Goal: Check status: Check status

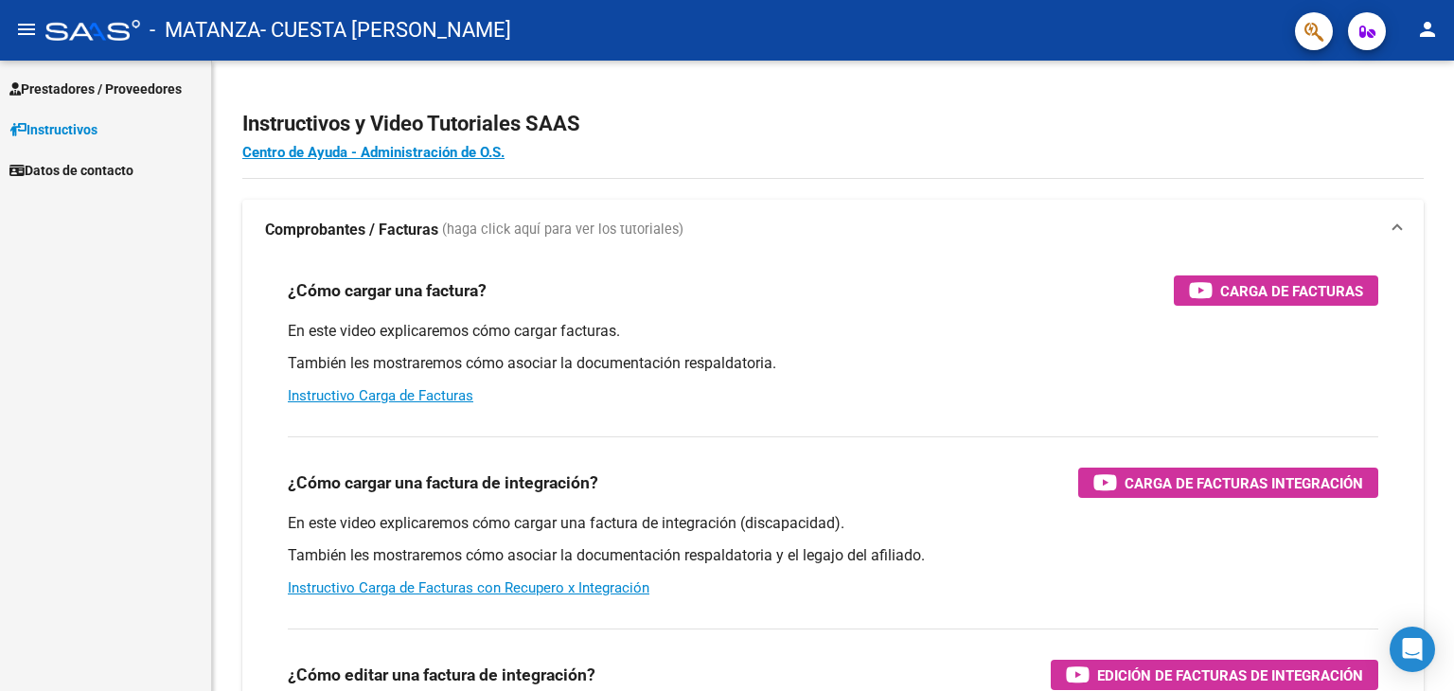
click at [61, 92] on span "Prestadores / Proveedores" at bounding box center [95, 89] width 172 height 21
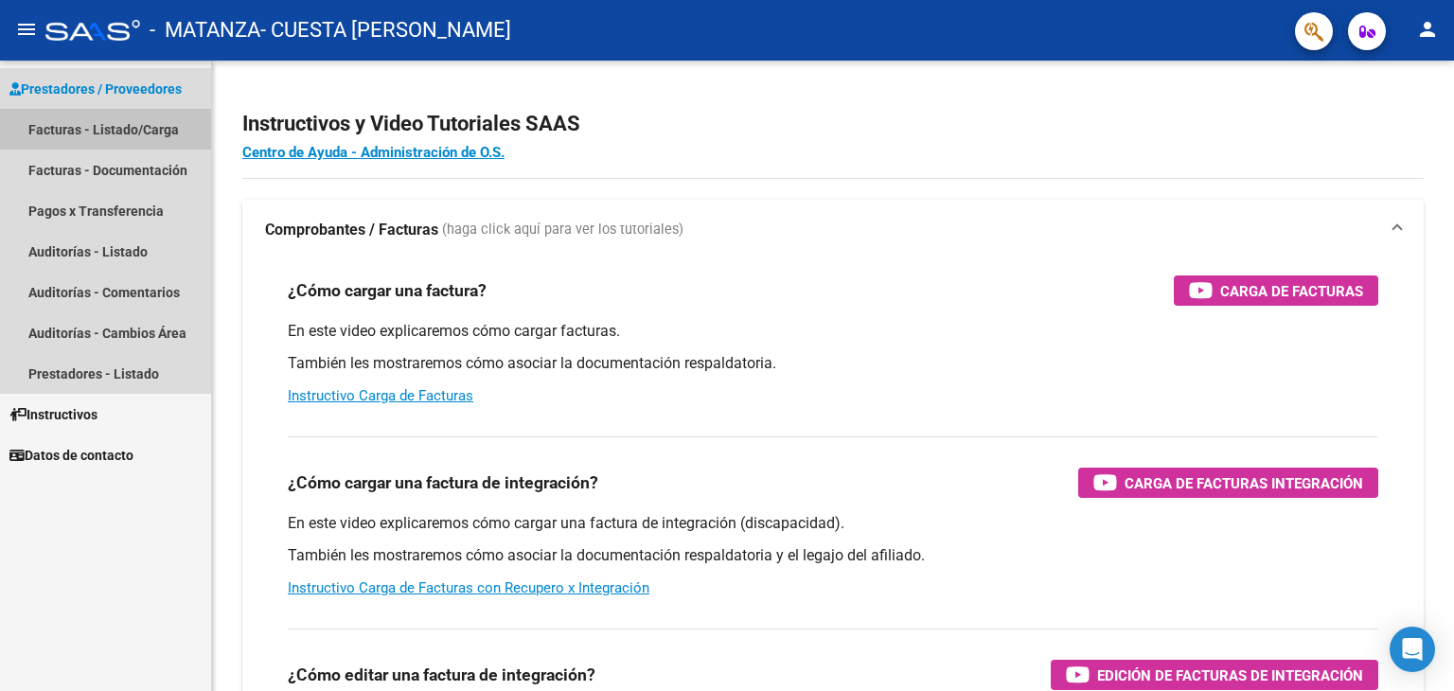
click at [79, 129] on link "Facturas - Listado/Carga" at bounding box center [105, 129] width 211 height 41
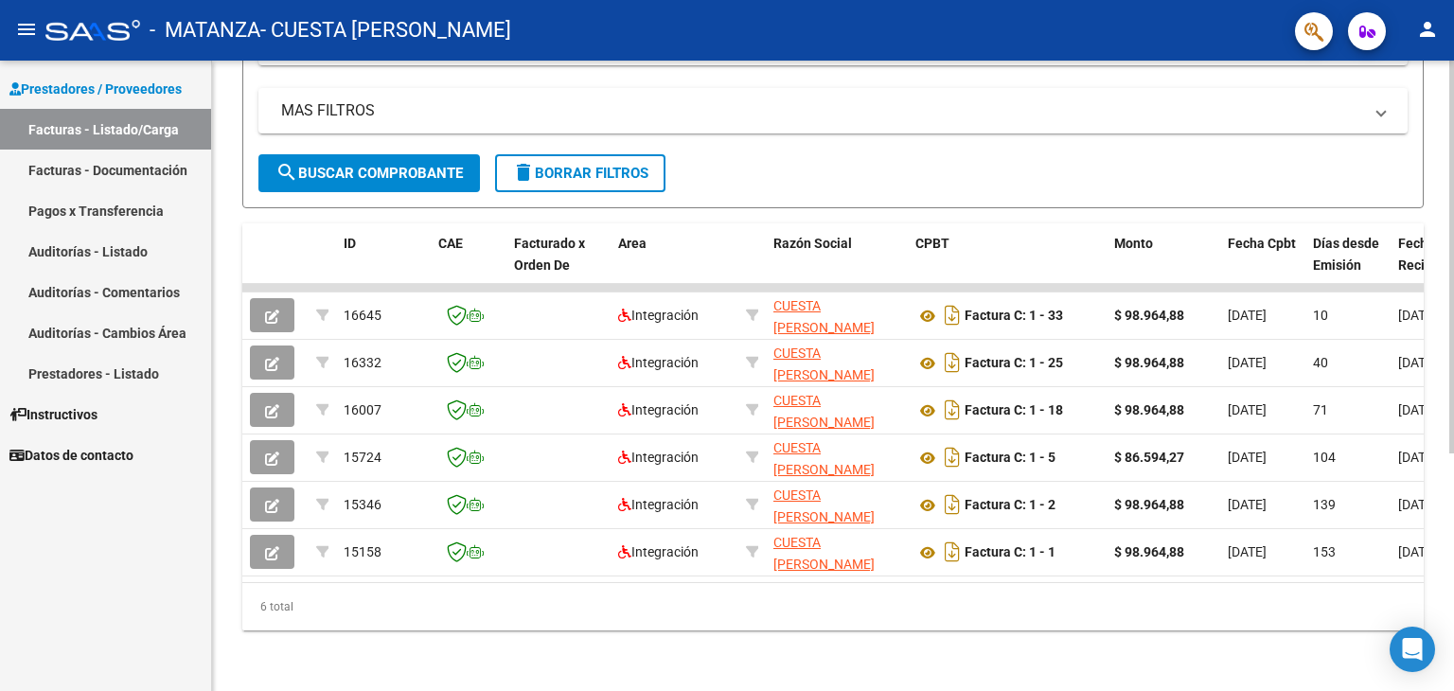
scroll to position [189, 0]
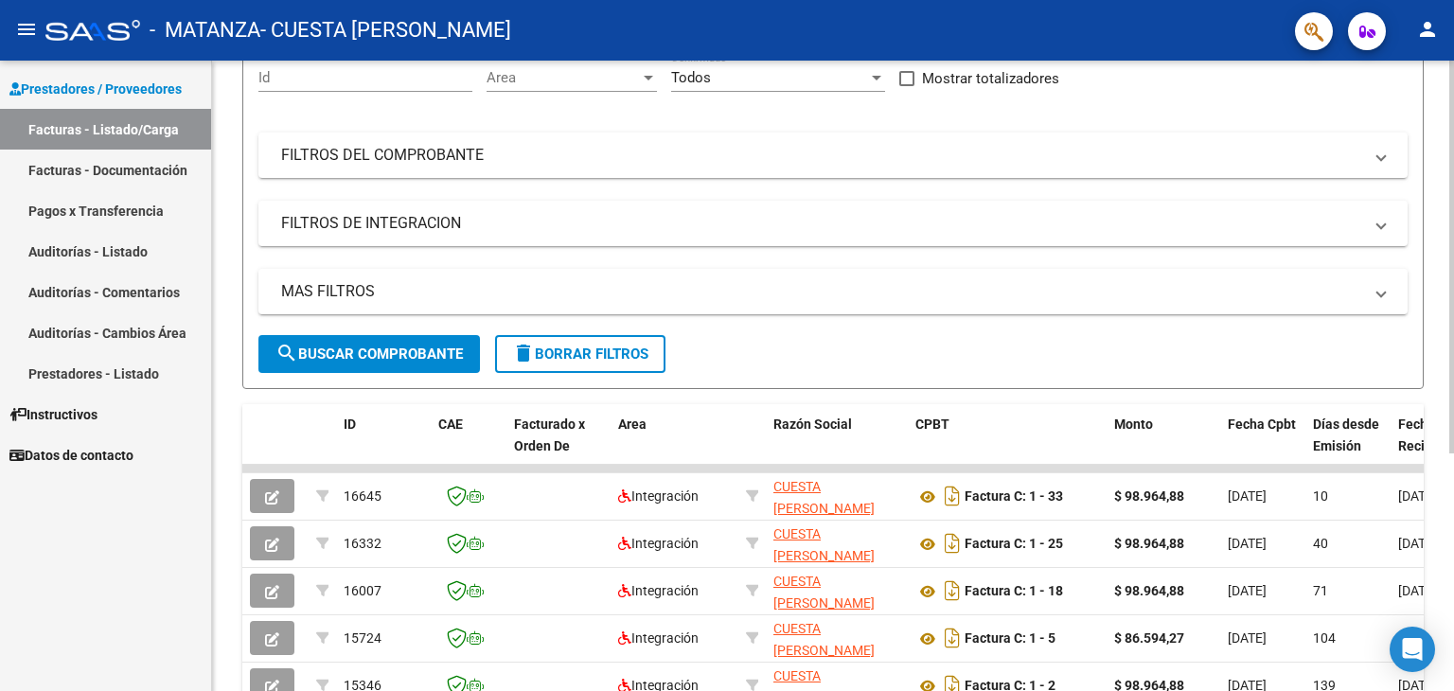
click at [408, 351] on span "search Buscar Comprobante" at bounding box center [369, 354] width 187 height 17
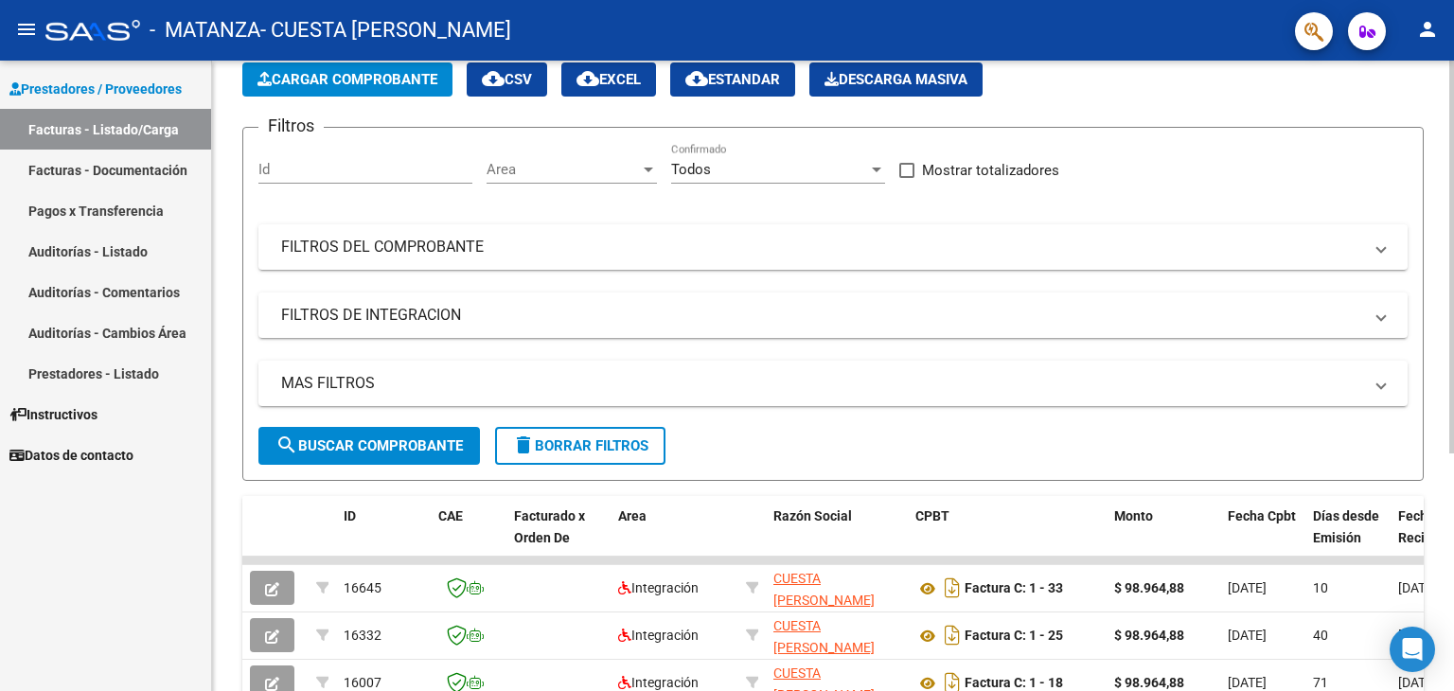
scroll to position [0, 0]
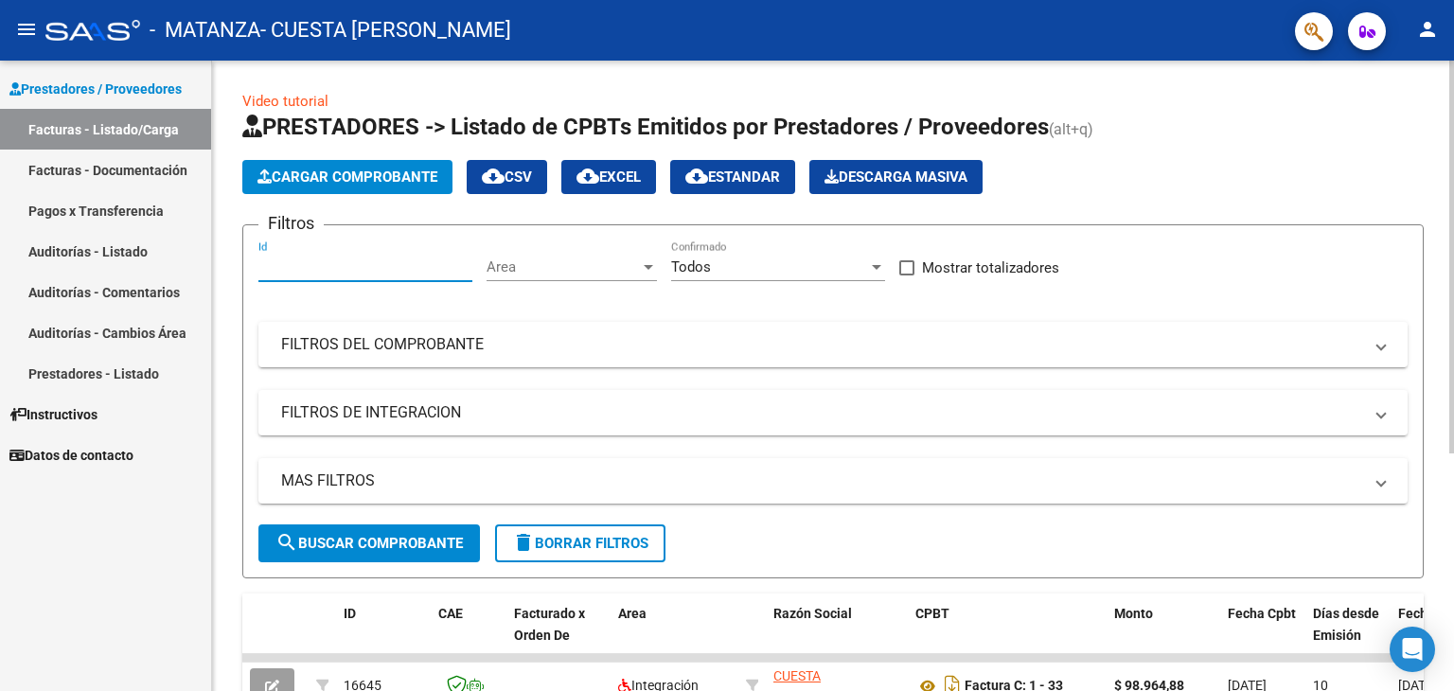
paste input "00000033"
type input "00000033"
click at [381, 550] on span "search Buscar Comprobante" at bounding box center [369, 543] width 187 height 17
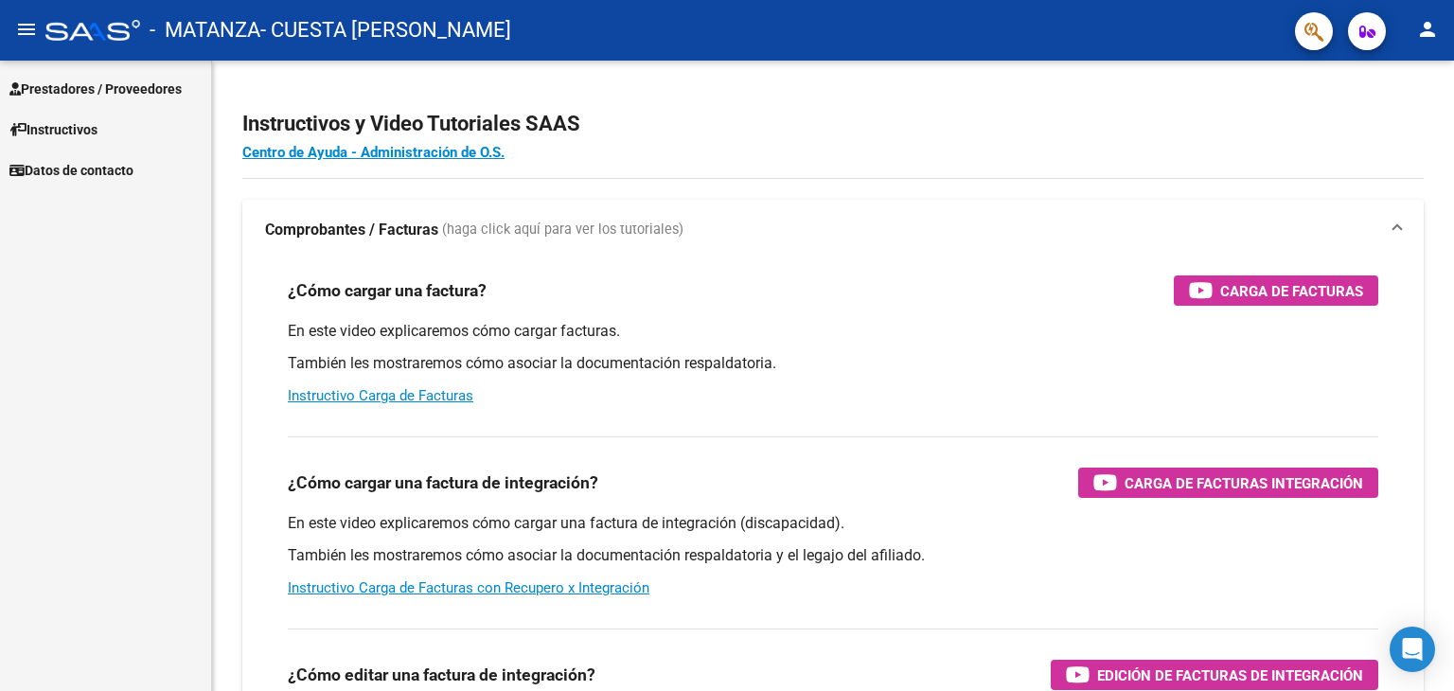
click at [152, 75] on link "Prestadores / Proveedores" at bounding box center [105, 88] width 211 height 41
click at [127, 102] on link "Prestadores / Proveedores" at bounding box center [105, 88] width 211 height 41
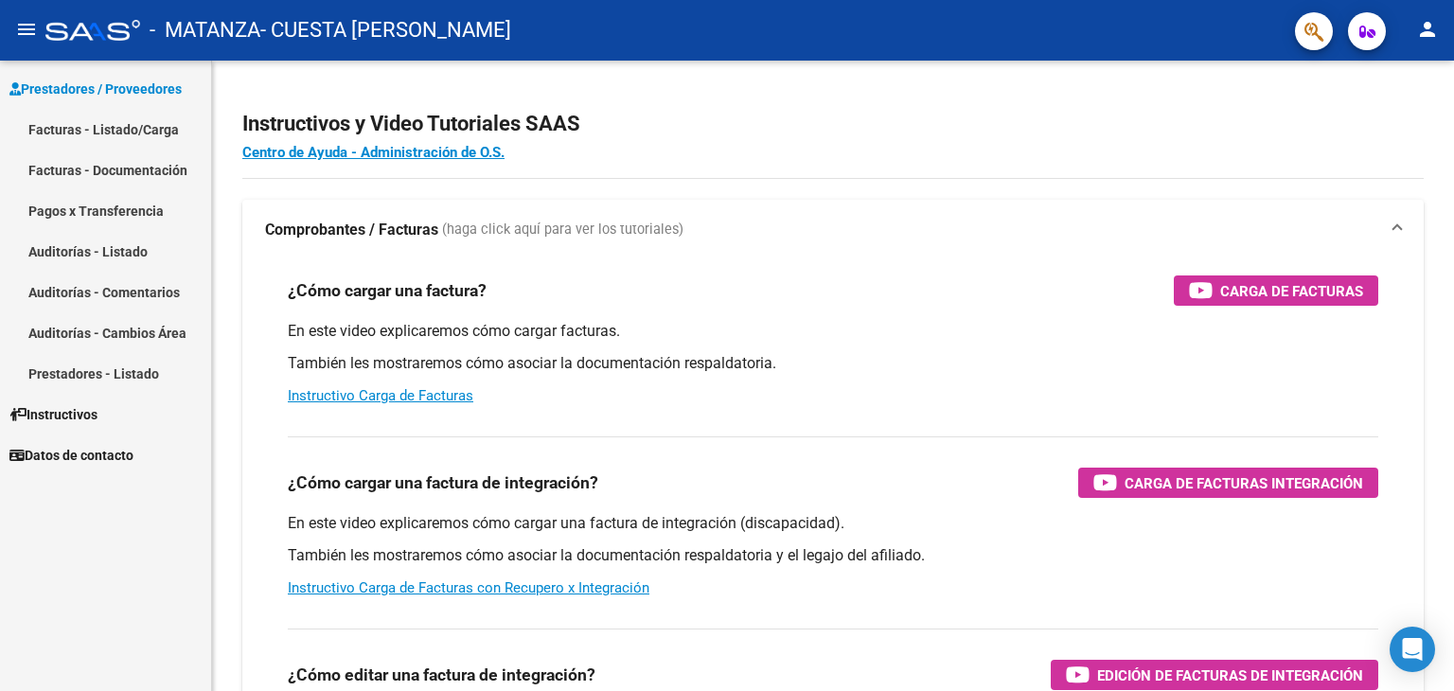
click at [133, 137] on link "Facturas - Listado/Carga" at bounding box center [105, 129] width 211 height 41
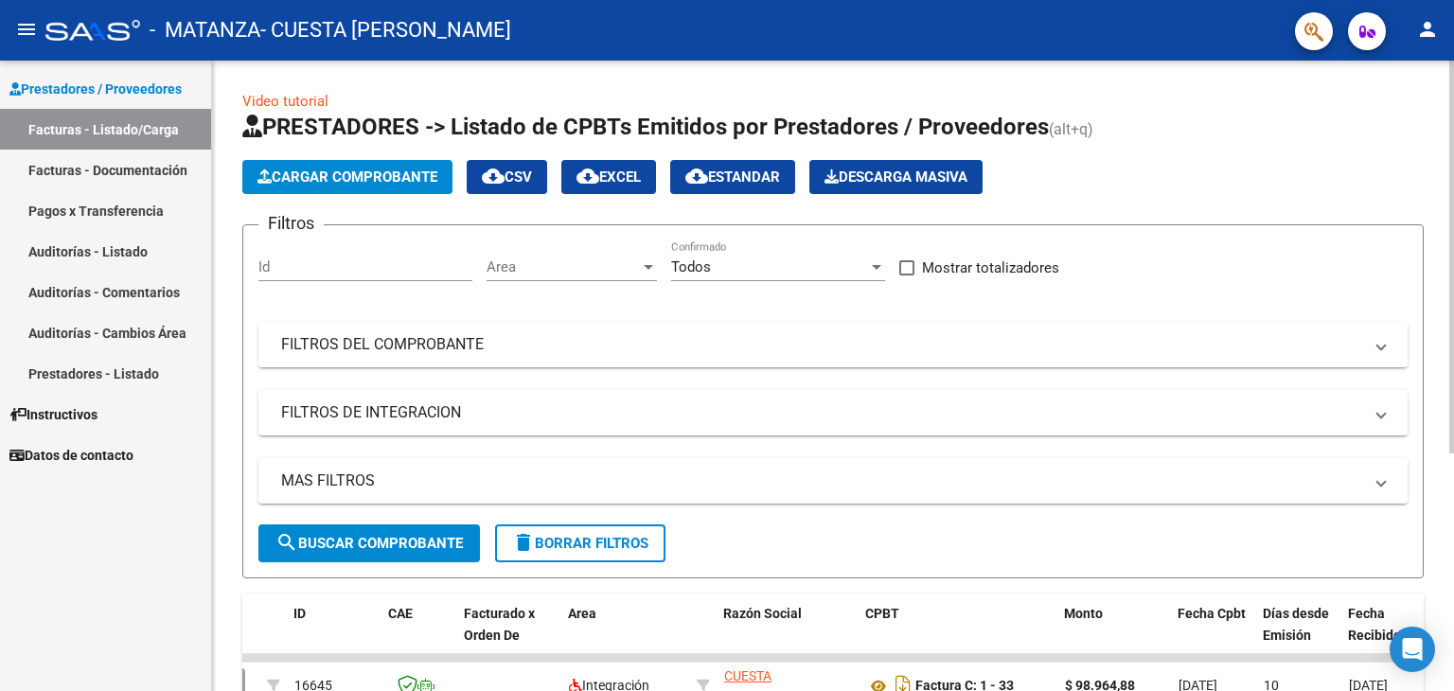
click at [526, 354] on mat-expansion-panel-header "FILTROS DEL COMPROBANTE" at bounding box center [833, 344] width 1150 height 45
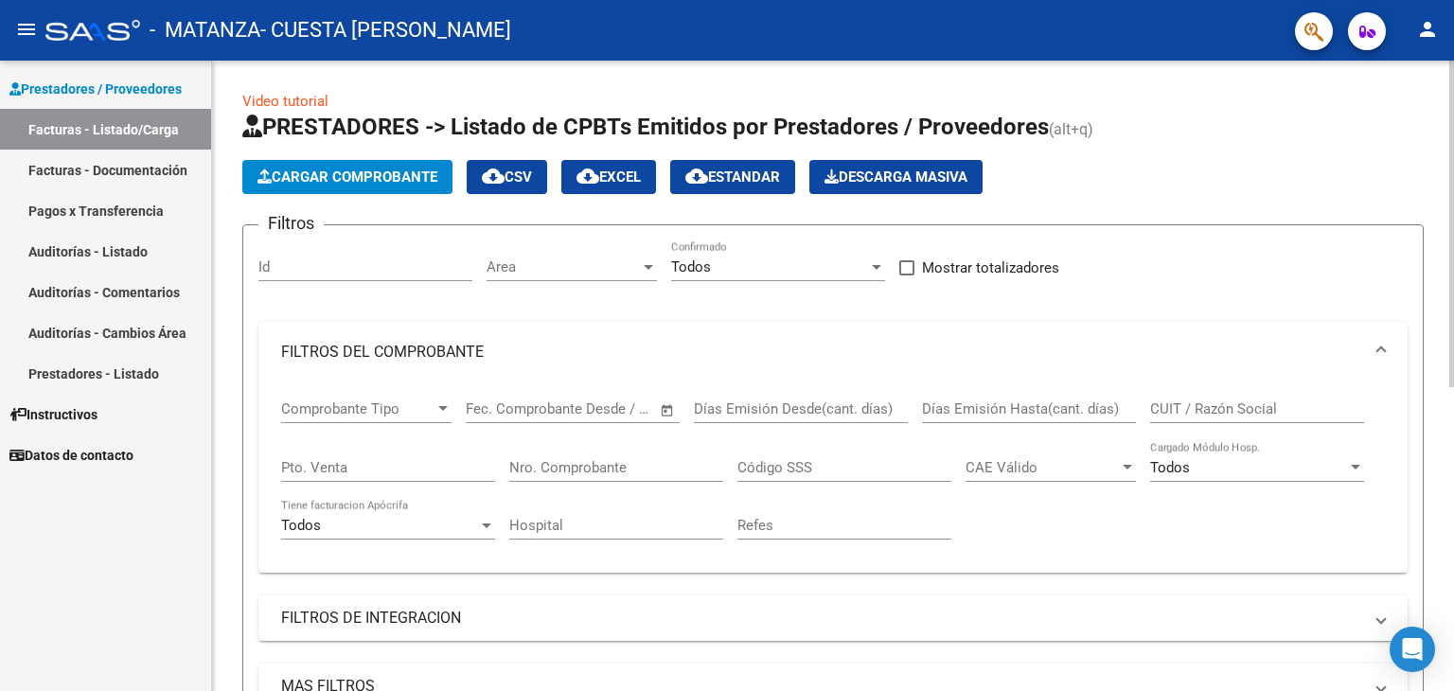
scroll to position [189, 0]
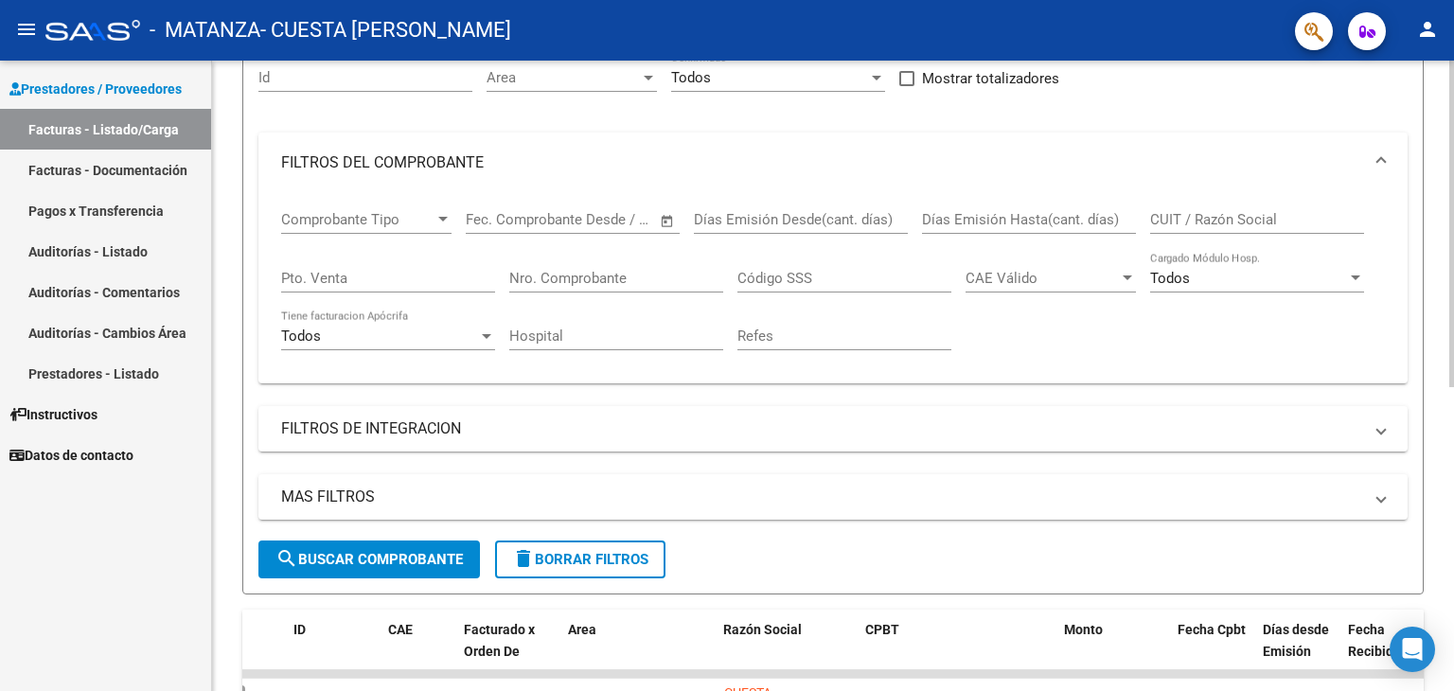
click at [355, 221] on span "Comprobante Tipo" at bounding box center [357, 219] width 153 height 17
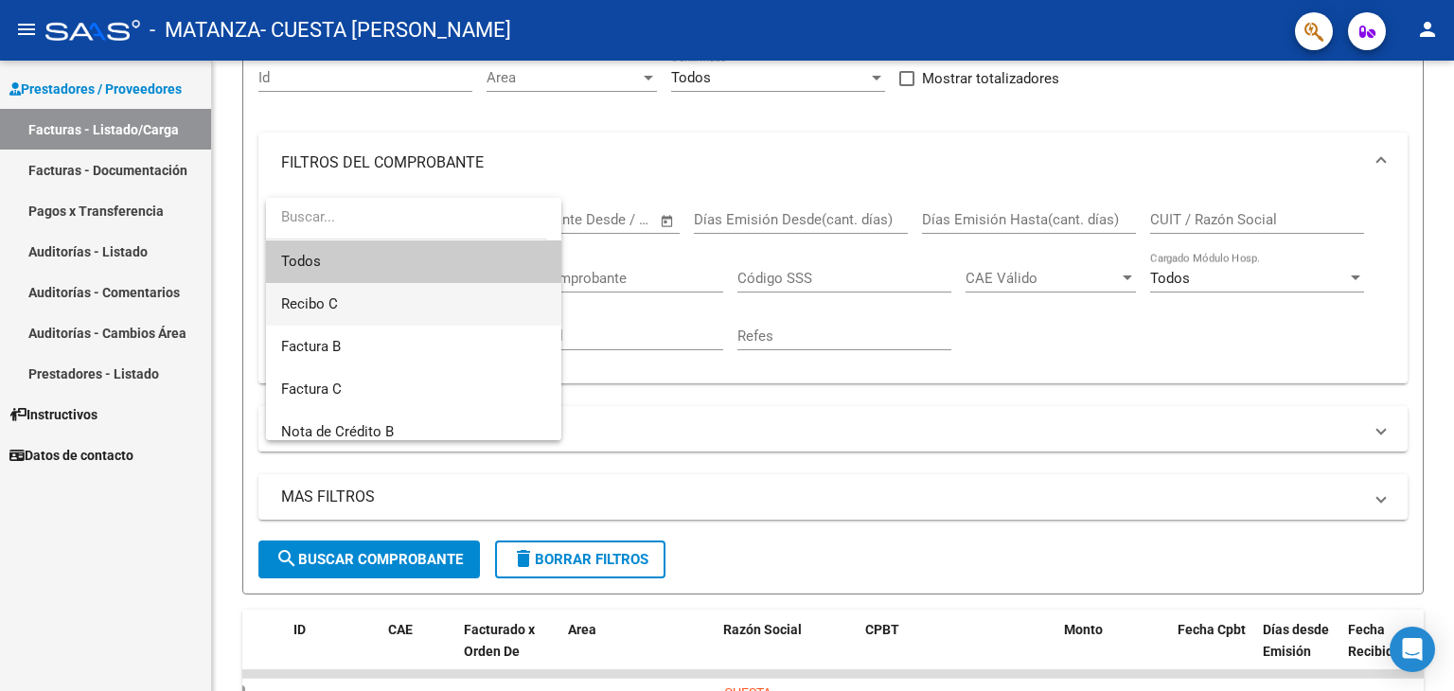
click at [368, 300] on span "Recibo C" at bounding box center [413, 304] width 265 height 43
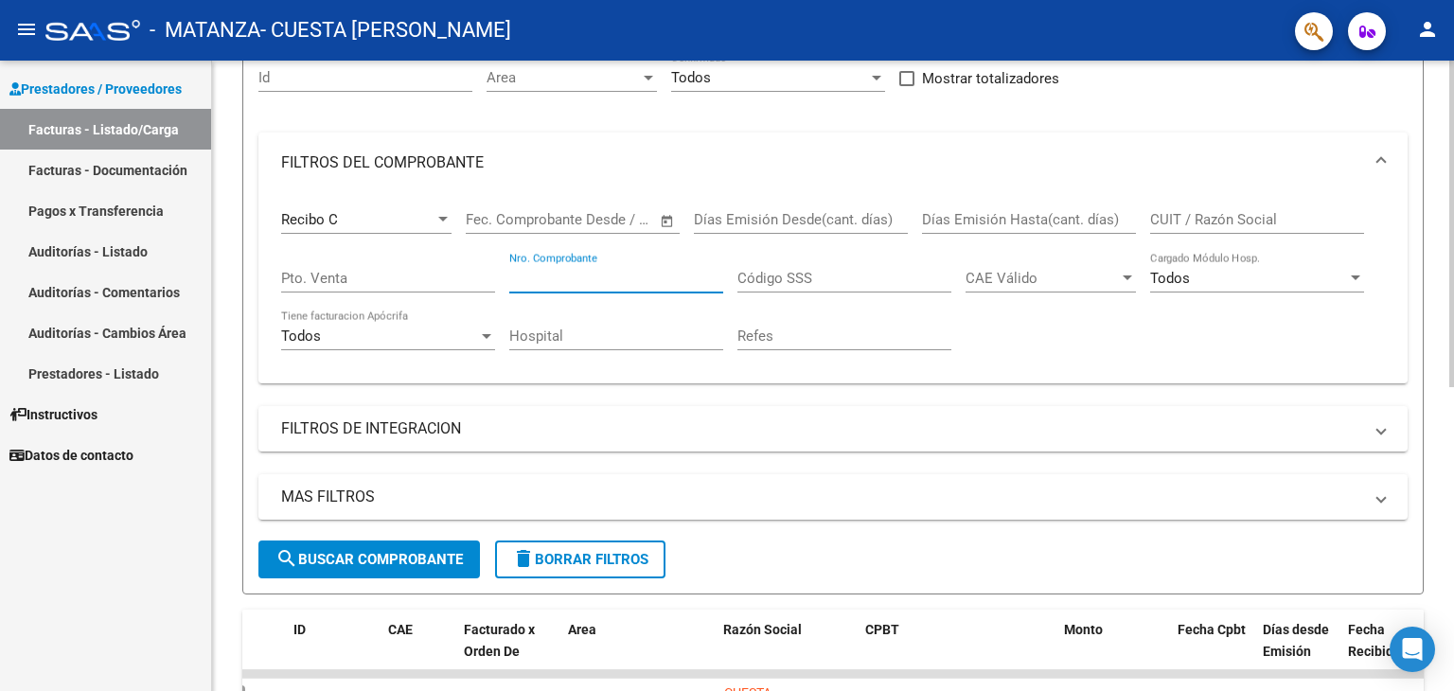
paste input "00000033"
type input "00000033"
click at [371, 554] on span "search Buscar Comprobante" at bounding box center [369, 559] width 187 height 17
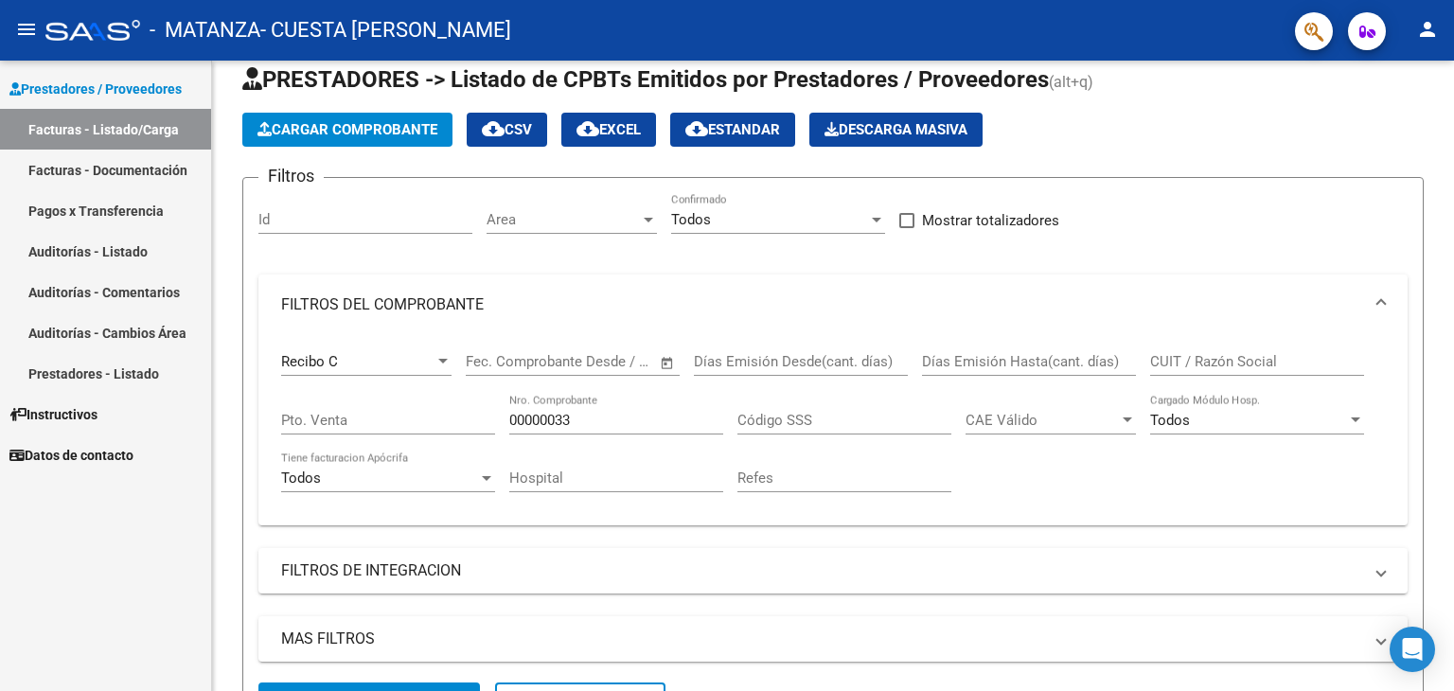
scroll to position [38, 0]
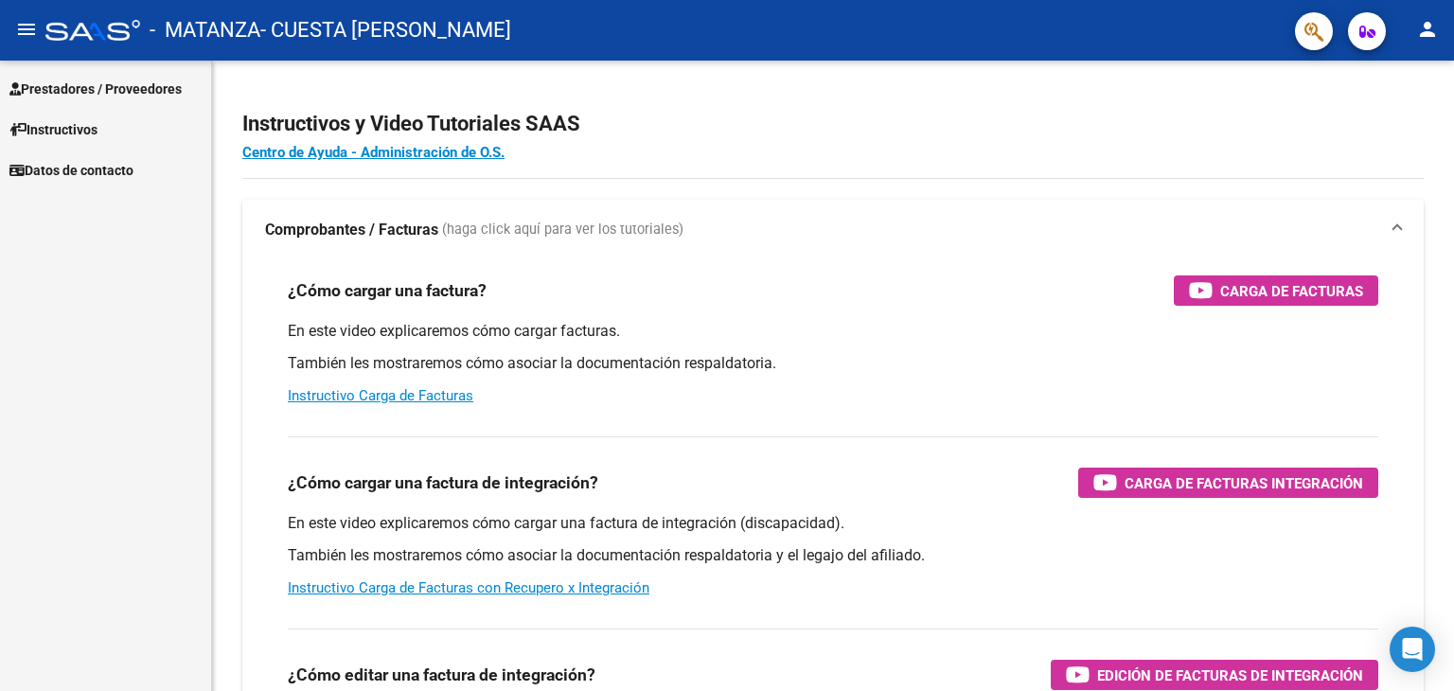
click at [114, 92] on span "Prestadores / Proveedores" at bounding box center [95, 89] width 172 height 21
click at [155, 82] on span "Prestadores / Proveedores" at bounding box center [95, 89] width 172 height 21
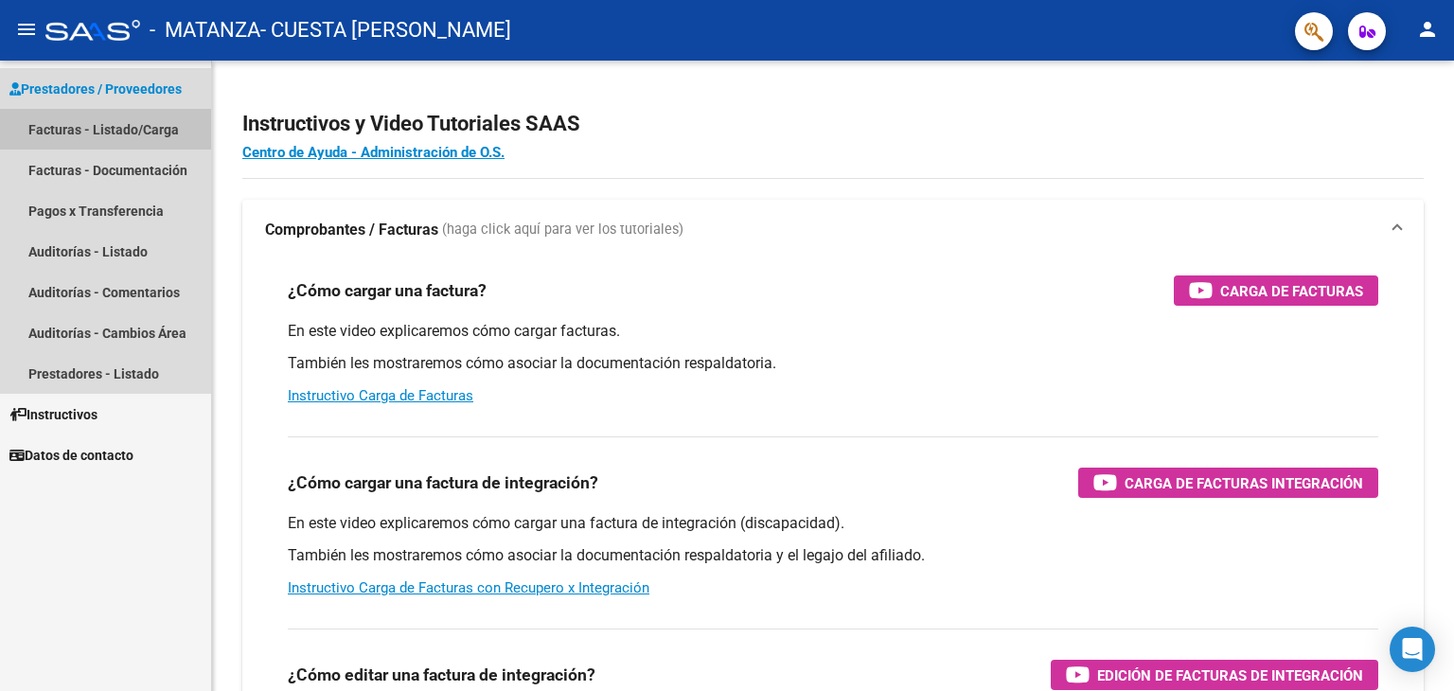
click at [161, 116] on link "Facturas - Listado/Carga" at bounding box center [105, 129] width 211 height 41
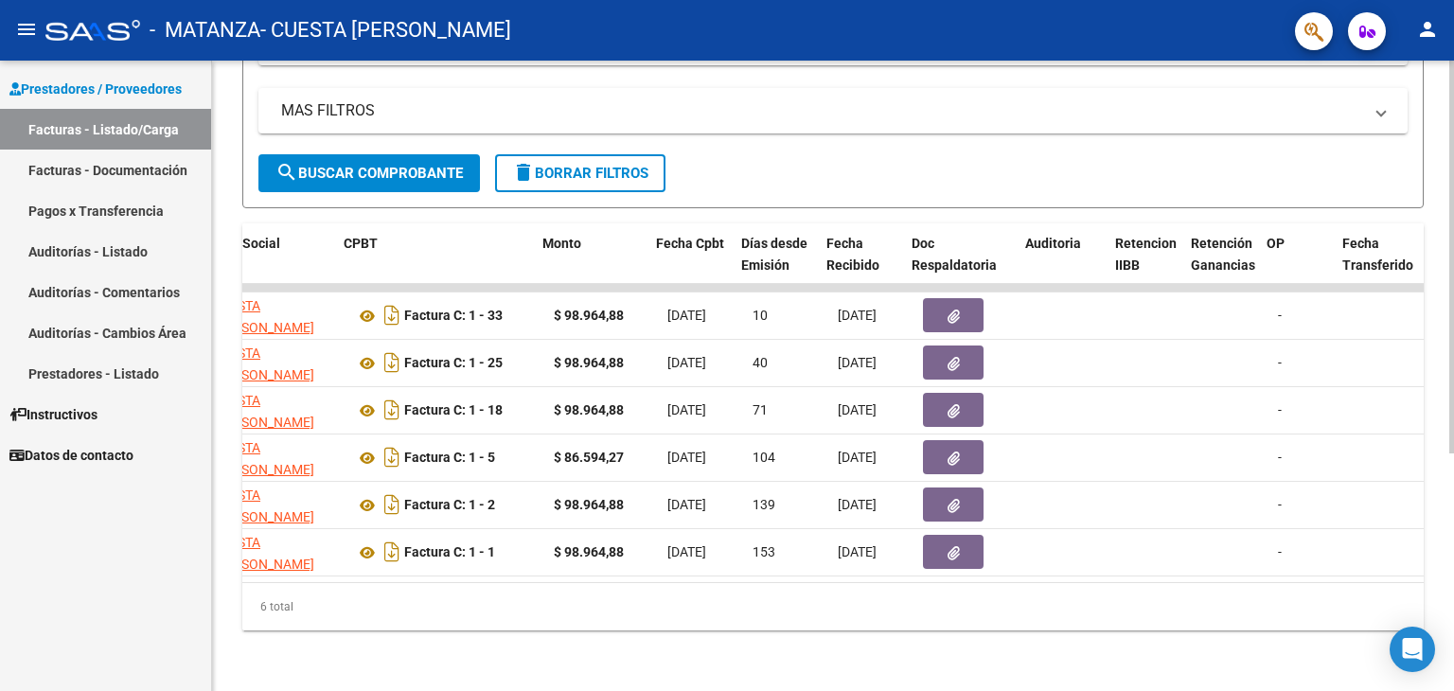
scroll to position [0, 585]
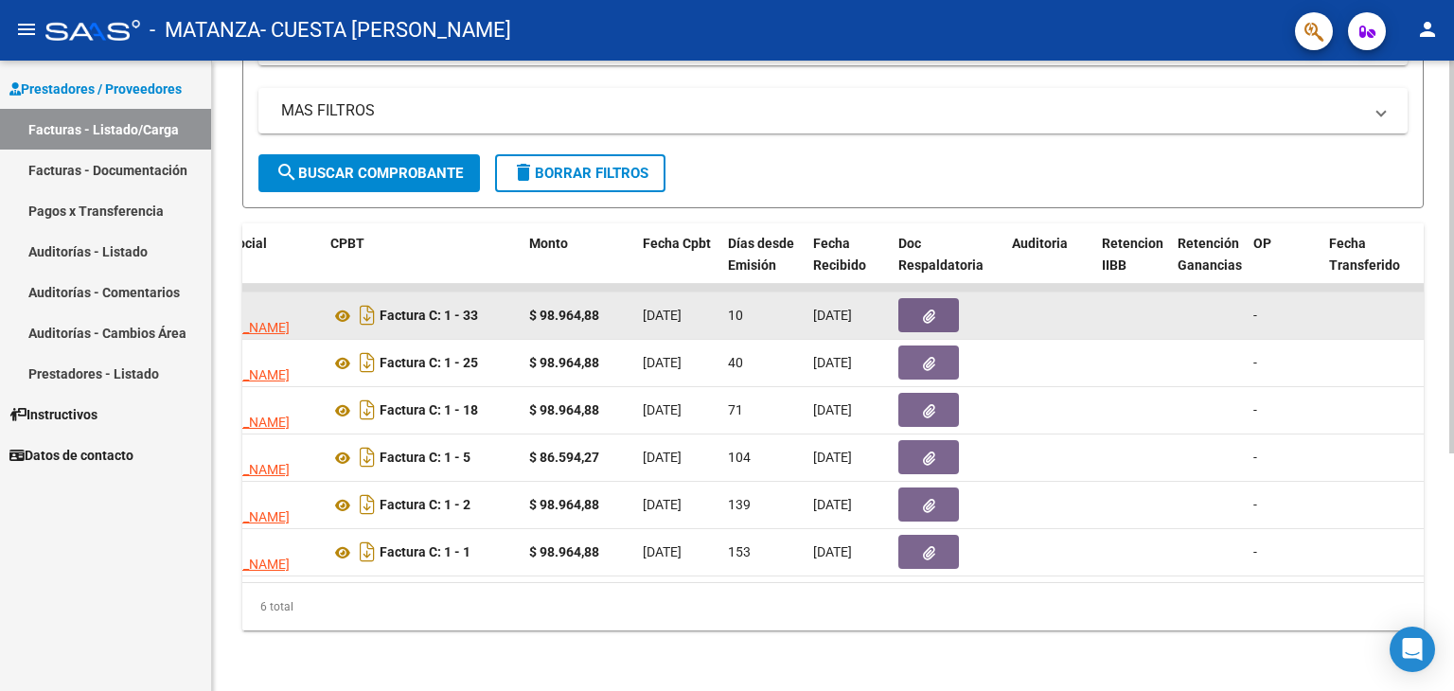
click at [932, 310] on icon "button" at bounding box center [929, 317] width 12 height 14
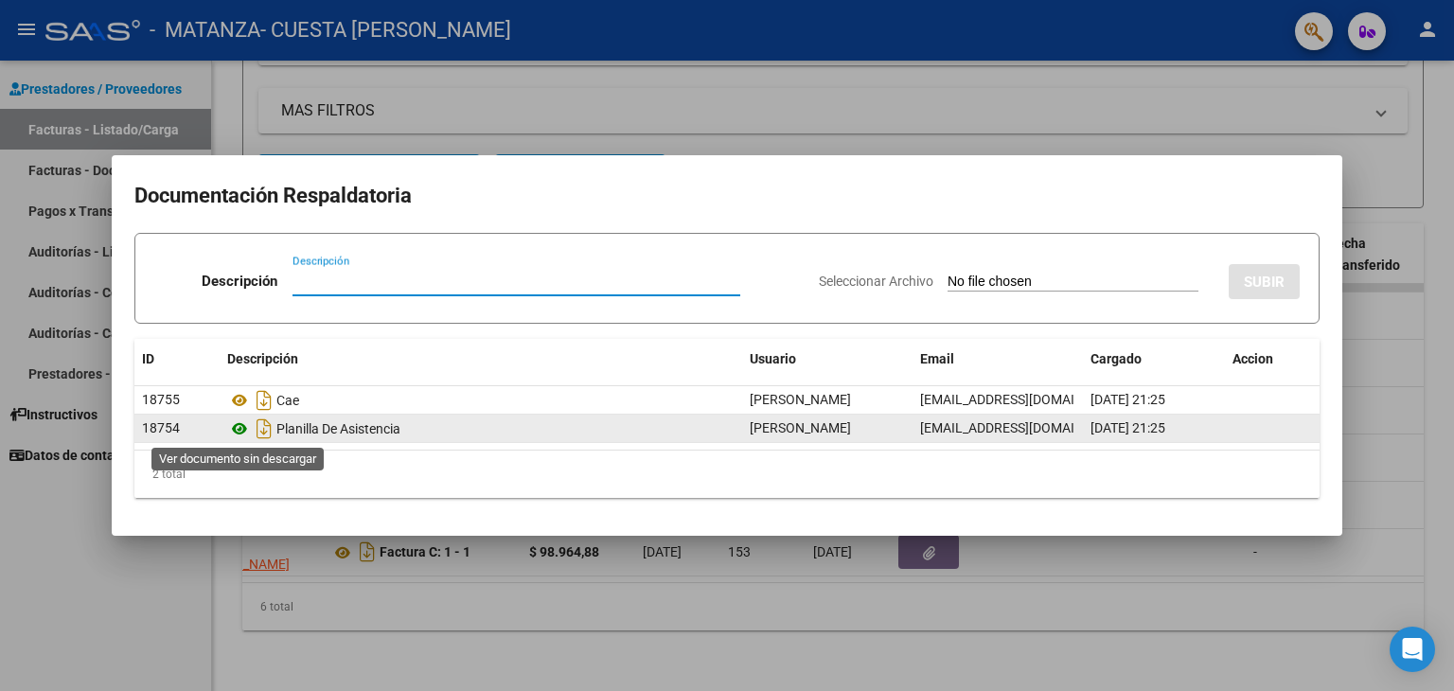
click at [241, 429] on icon at bounding box center [239, 429] width 25 height 23
